Goal: Task Accomplishment & Management: Use online tool/utility

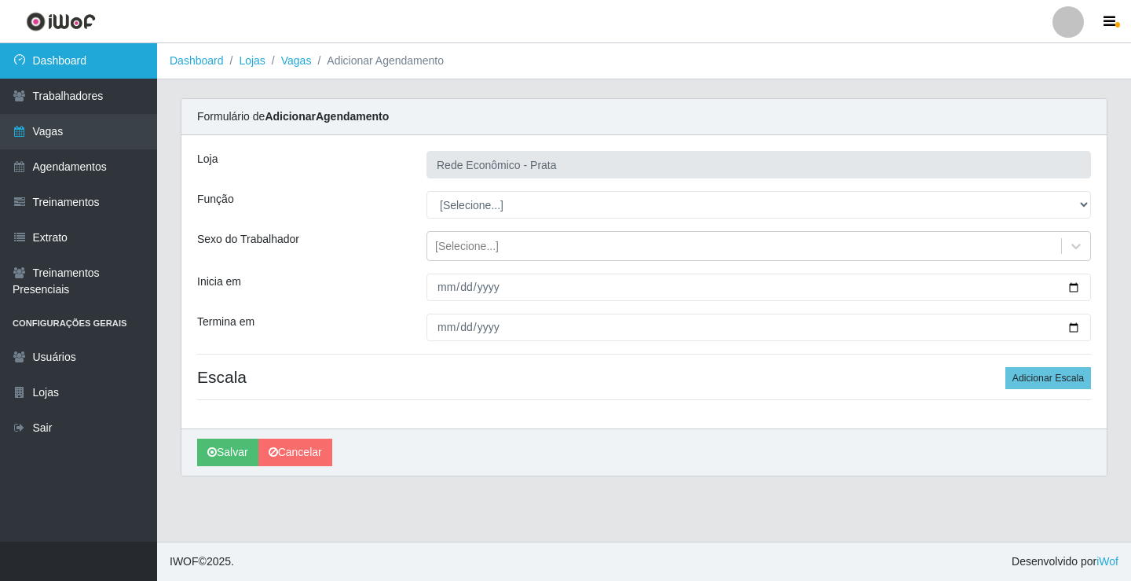
click at [125, 49] on link "Dashboard" at bounding box center [78, 60] width 157 height 35
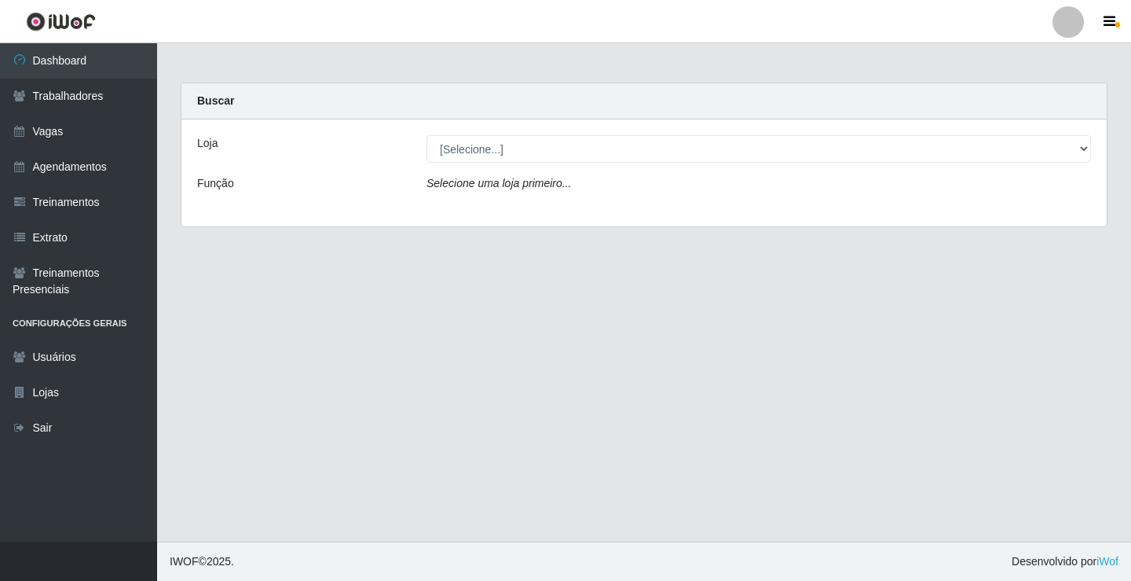
click at [517, 186] on icon "Selecione uma loja primeiro..." at bounding box center [499, 183] width 145 height 13
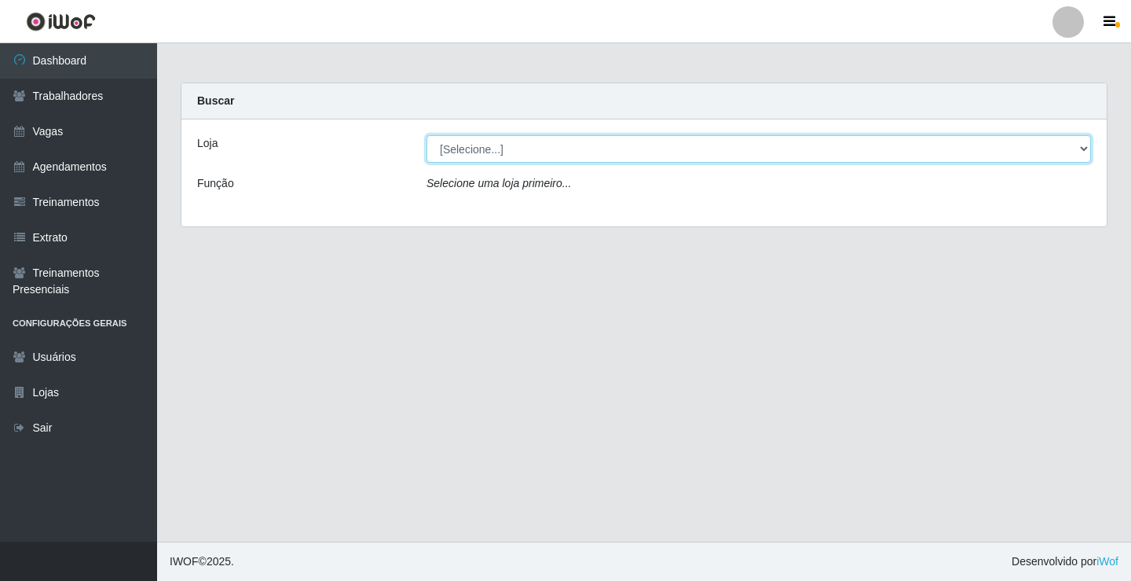
click at [500, 143] on select "[Selecione...] Rede Econômico - Prata" at bounding box center [759, 148] width 665 height 27
select select "192"
click at [427, 135] on select "[Selecione...] Rede Econômico - Prata" at bounding box center [759, 148] width 665 height 27
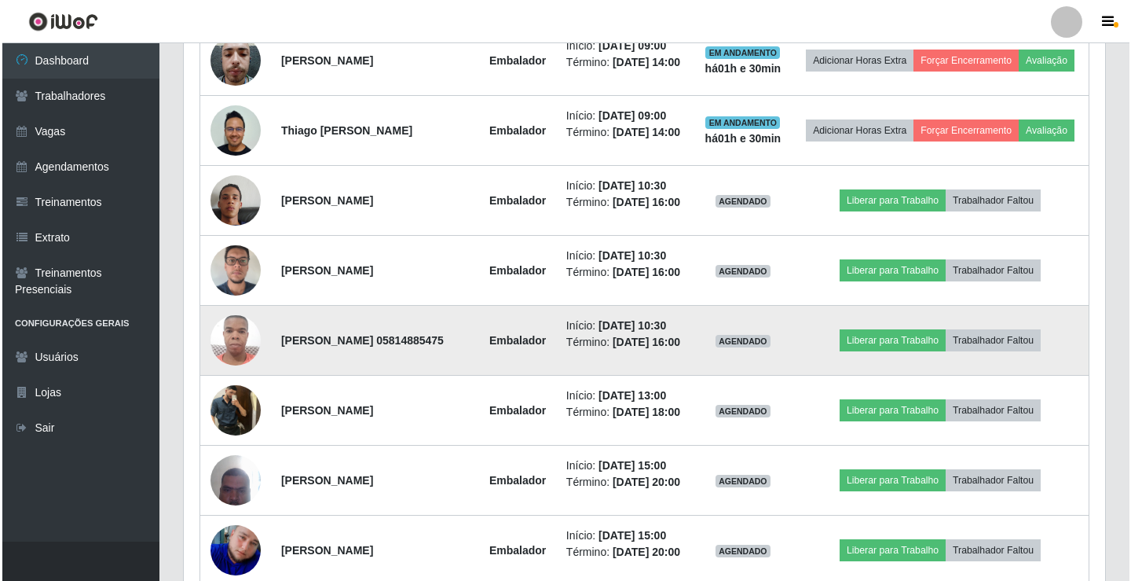
scroll to position [1021, 0]
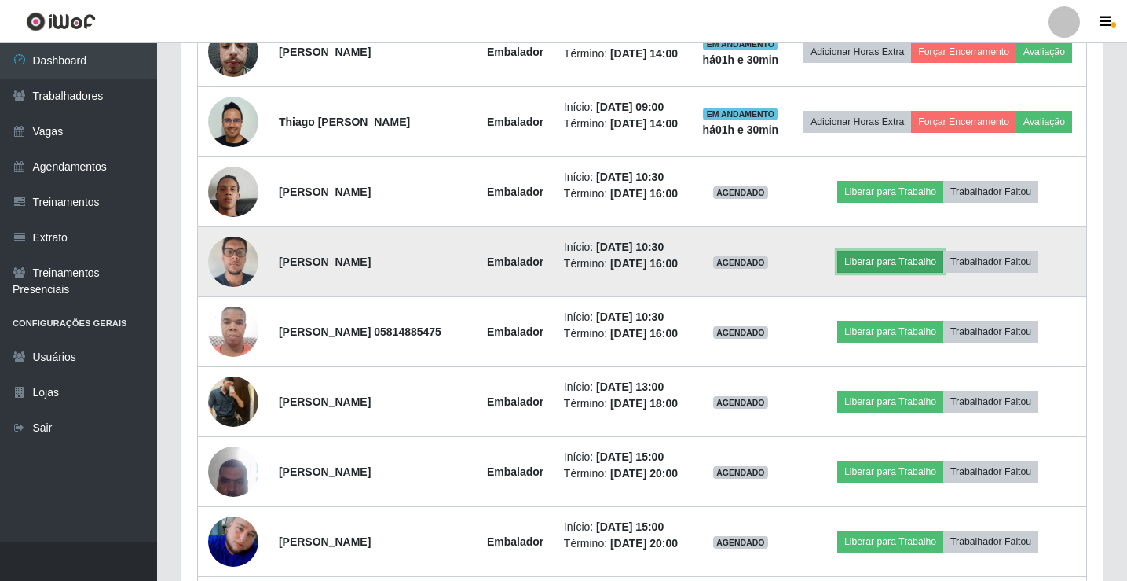
click at [917, 273] on button "Liberar para Trabalho" at bounding box center [890, 262] width 106 height 22
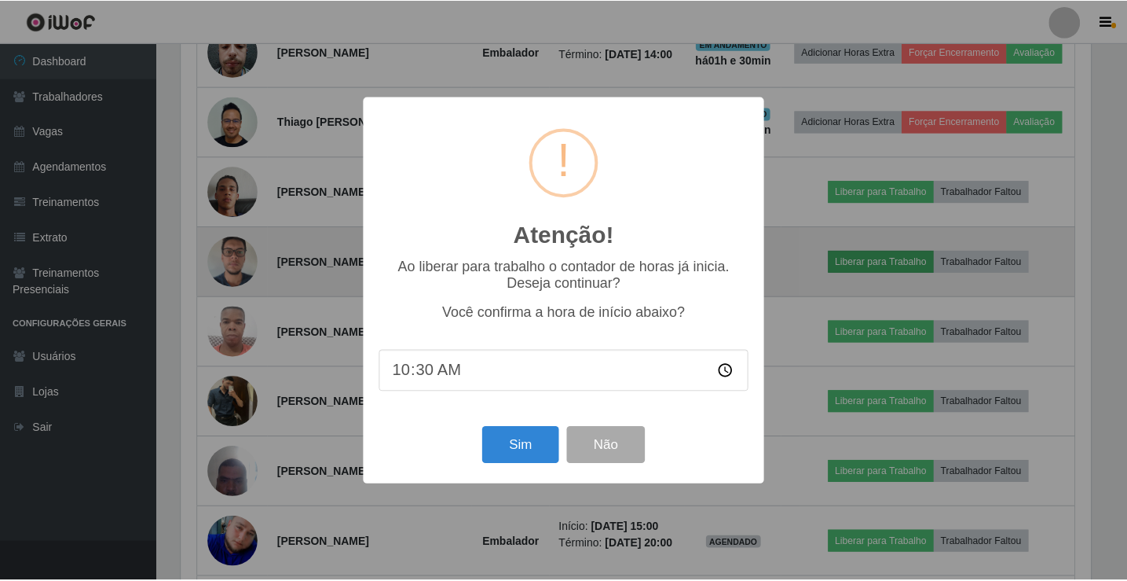
scroll to position [326, 914]
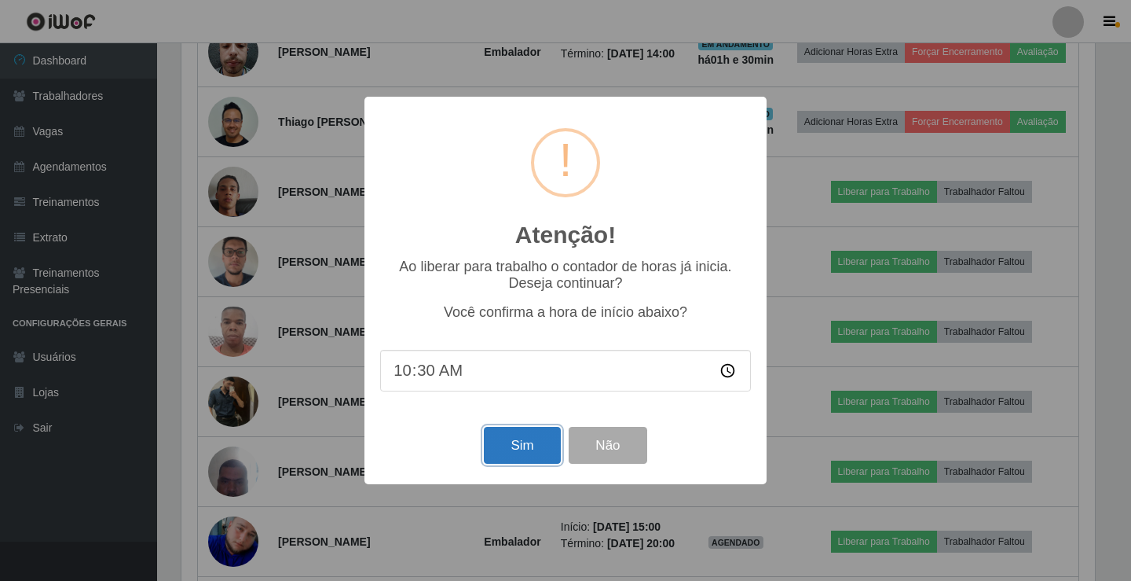
click at [497, 438] on button "Sim" at bounding box center [522, 445] width 76 height 37
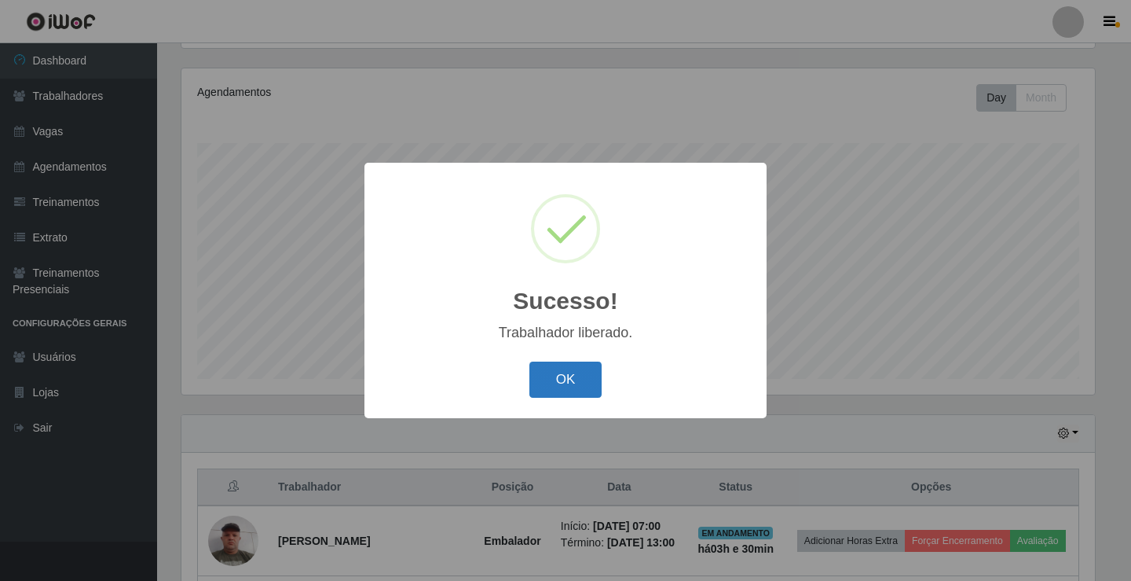
click at [557, 378] on button "OK" at bounding box center [565, 379] width 73 height 37
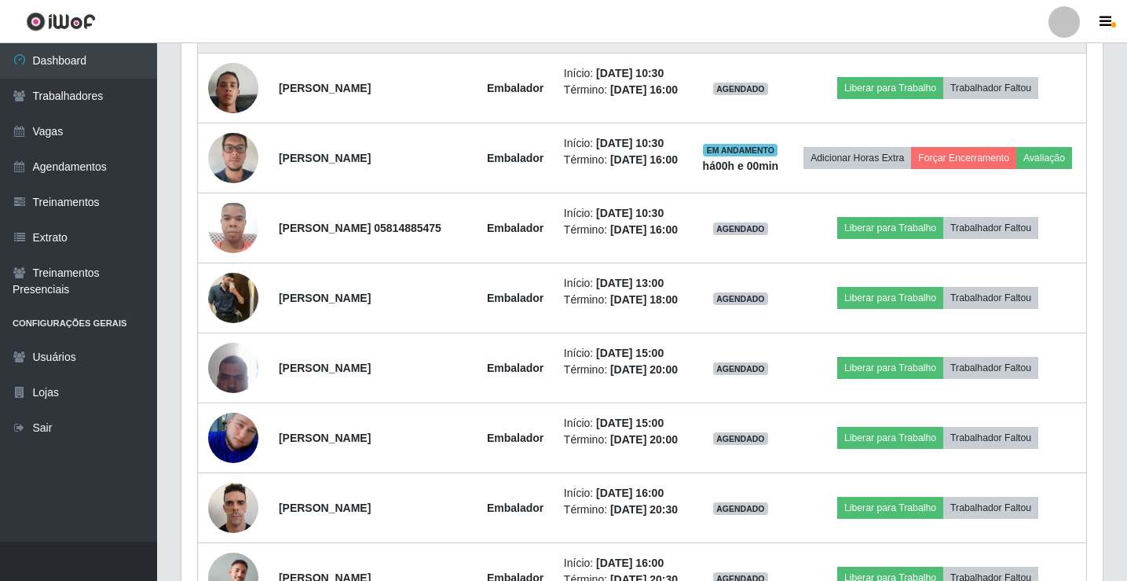
scroll to position [1126, 0]
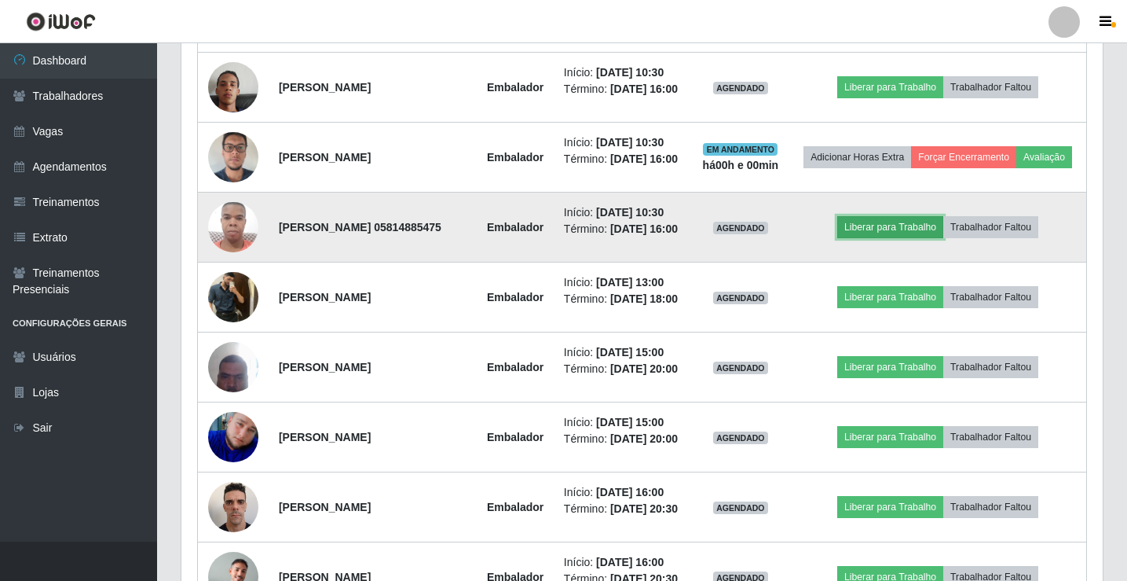
click at [867, 238] on button "Liberar para Trabalho" at bounding box center [890, 227] width 106 height 22
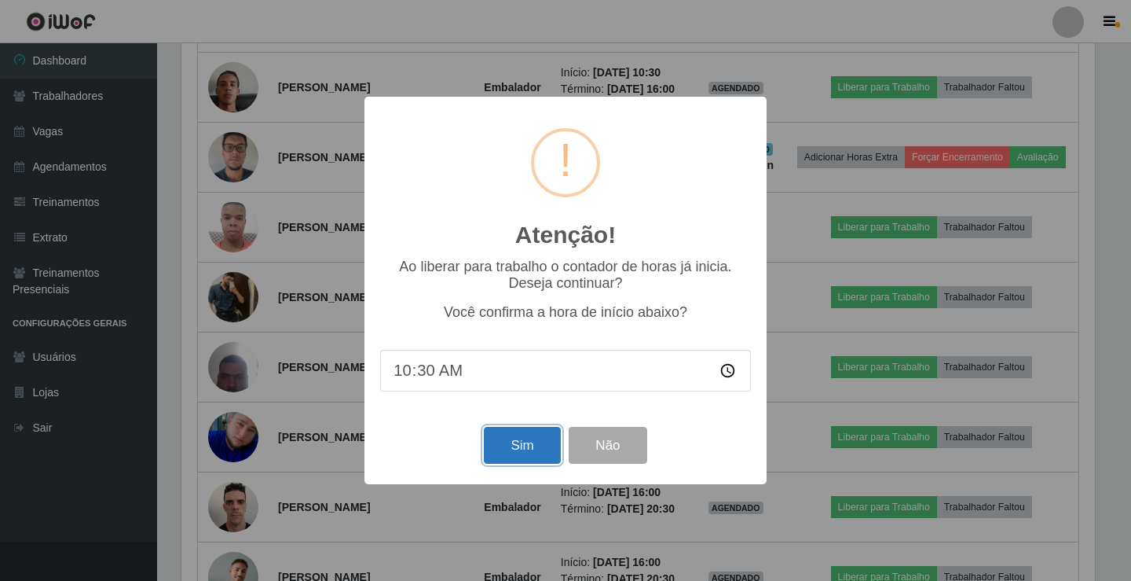
click at [527, 443] on button "Sim" at bounding box center [522, 445] width 76 height 37
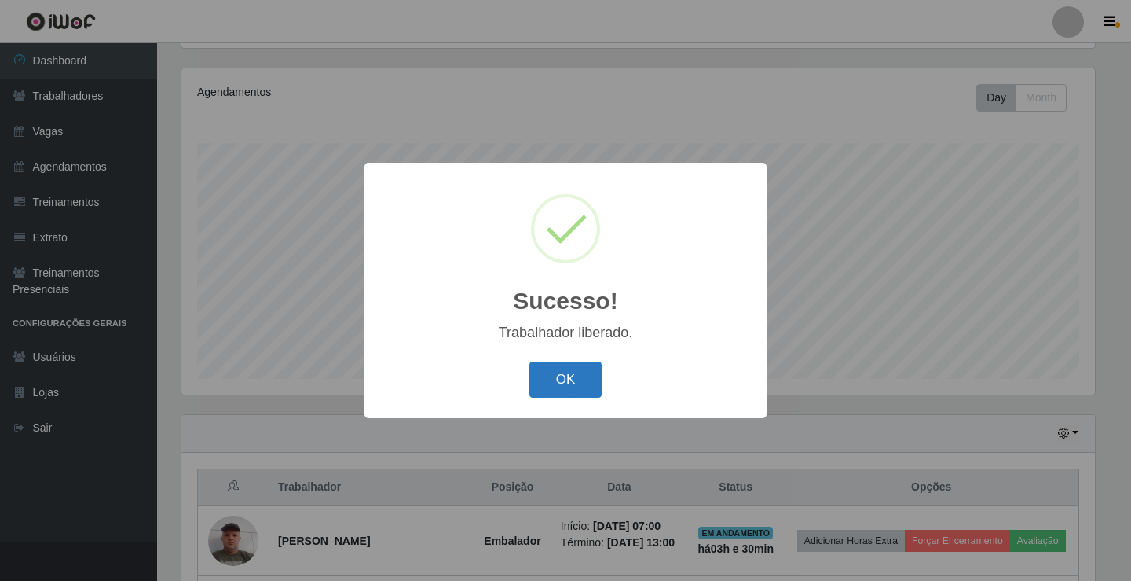
click at [540, 379] on button "OK" at bounding box center [565, 379] width 73 height 37
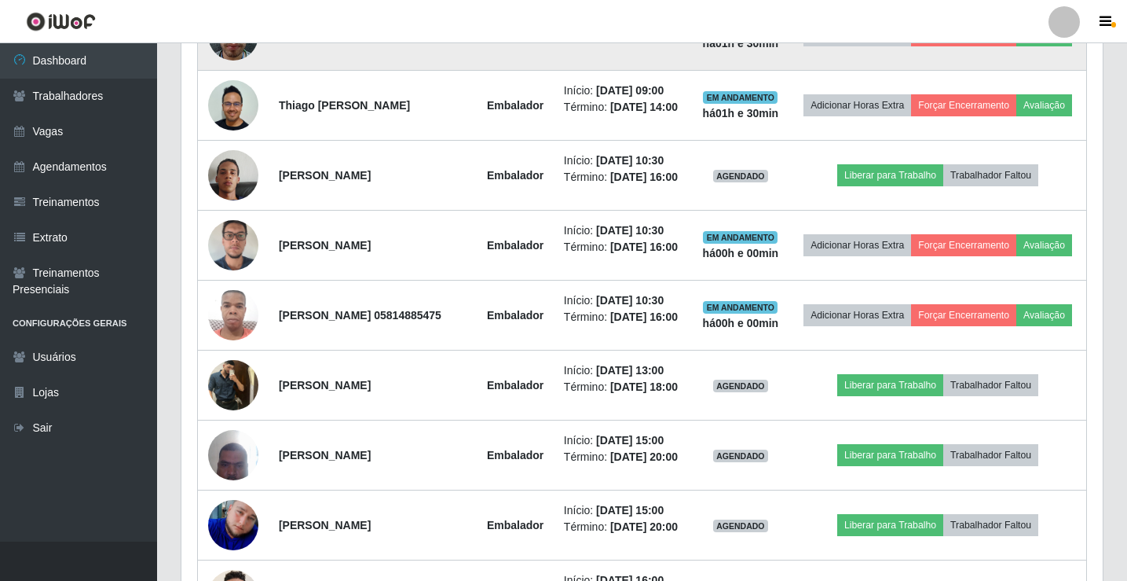
scroll to position [1047, 0]
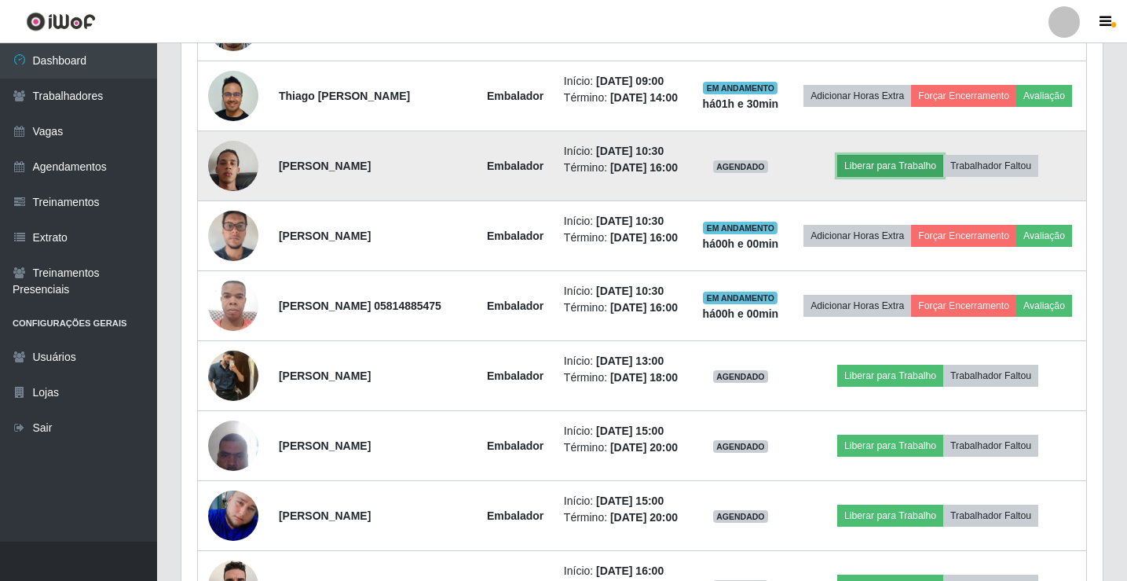
click at [909, 177] on button "Liberar para Trabalho" at bounding box center [890, 166] width 106 height 22
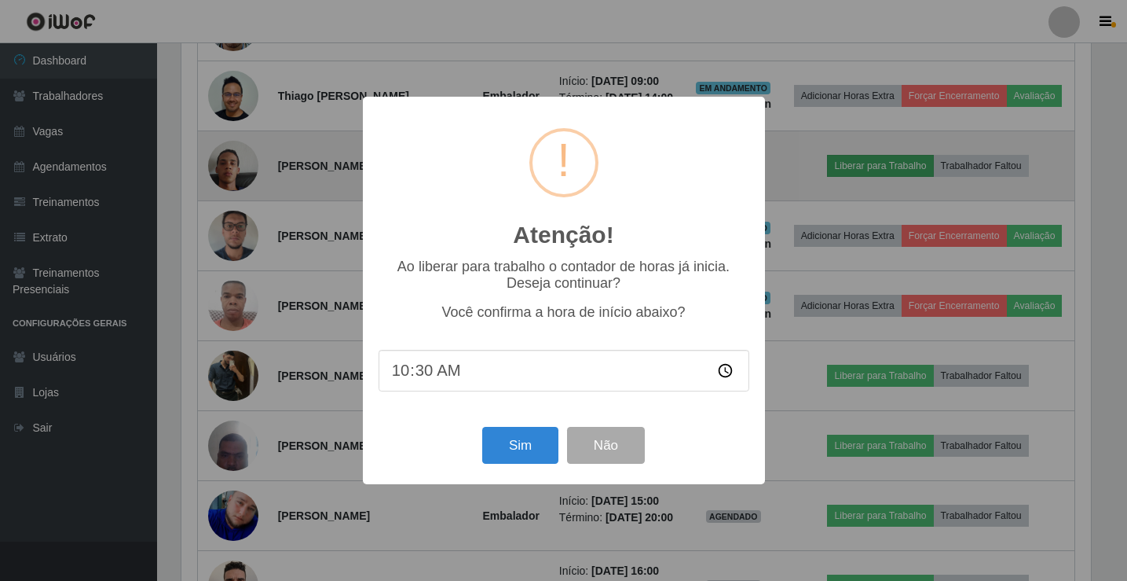
scroll to position [0, 0]
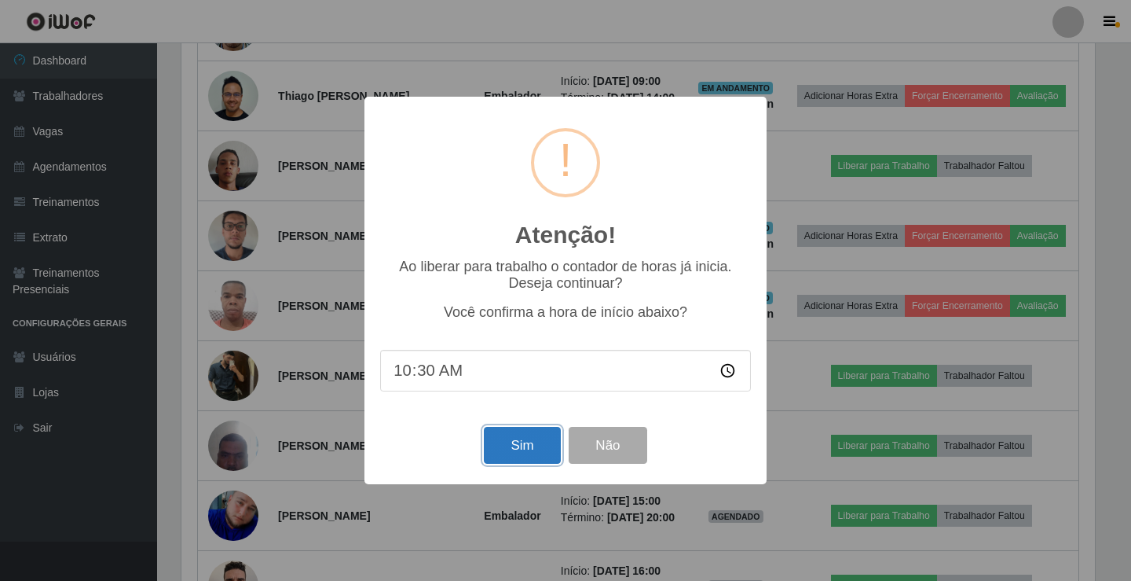
click at [533, 442] on button "Sim" at bounding box center [522, 445] width 76 height 37
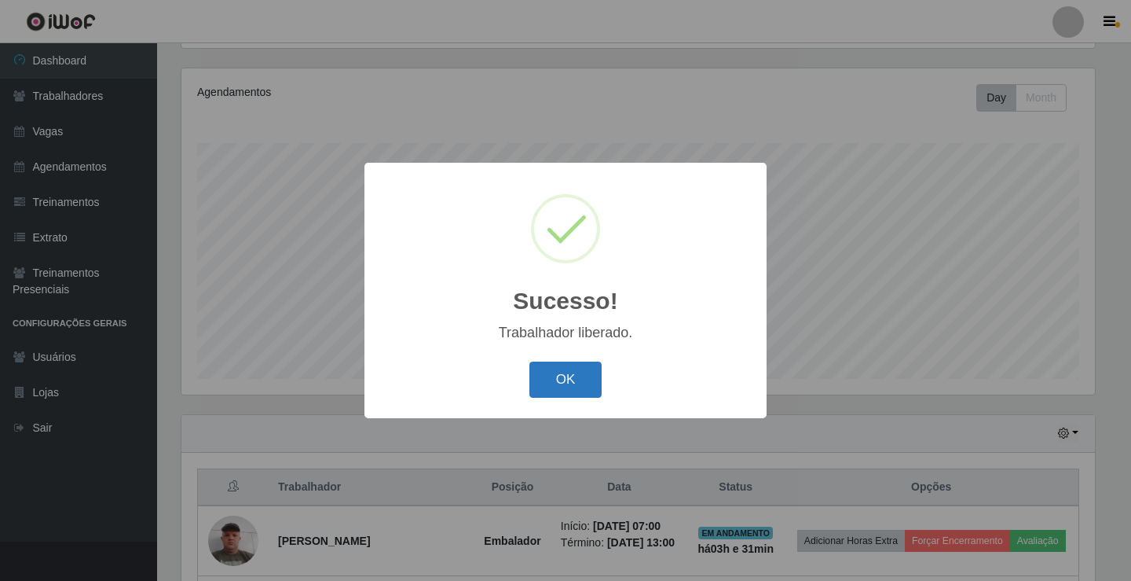
click at [594, 378] on button "OK" at bounding box center [565, 379] width 73 height 37
